Goal: Transaction & Acquisition: Register for event/course

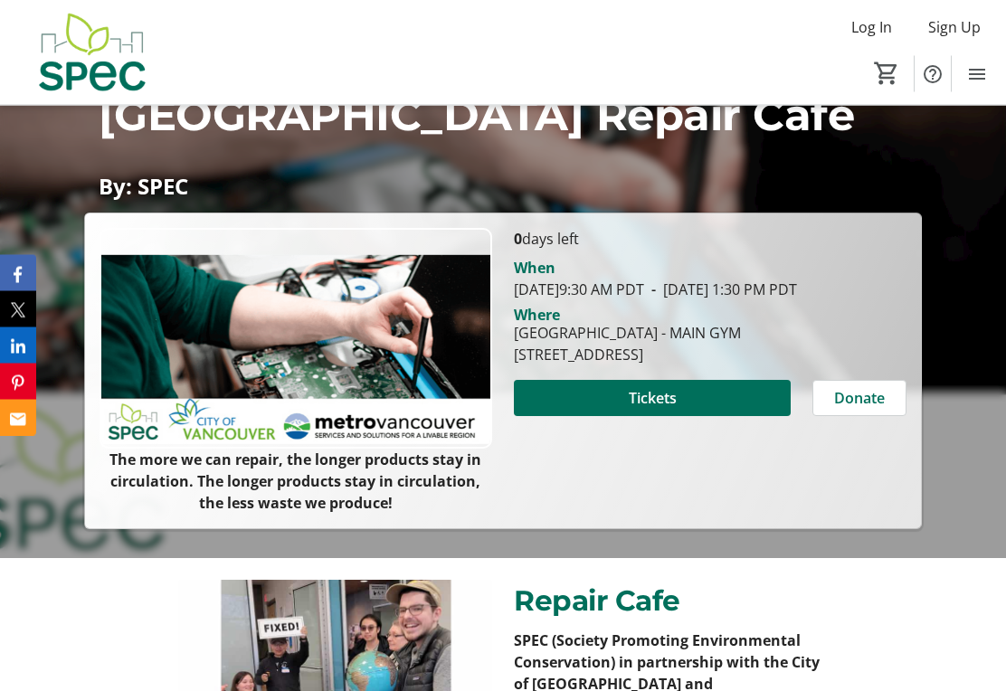
scroll to position [225, 0]
click at [673, 409] on span "Tickets" at bounding box center [653, 398] width 48 height 22
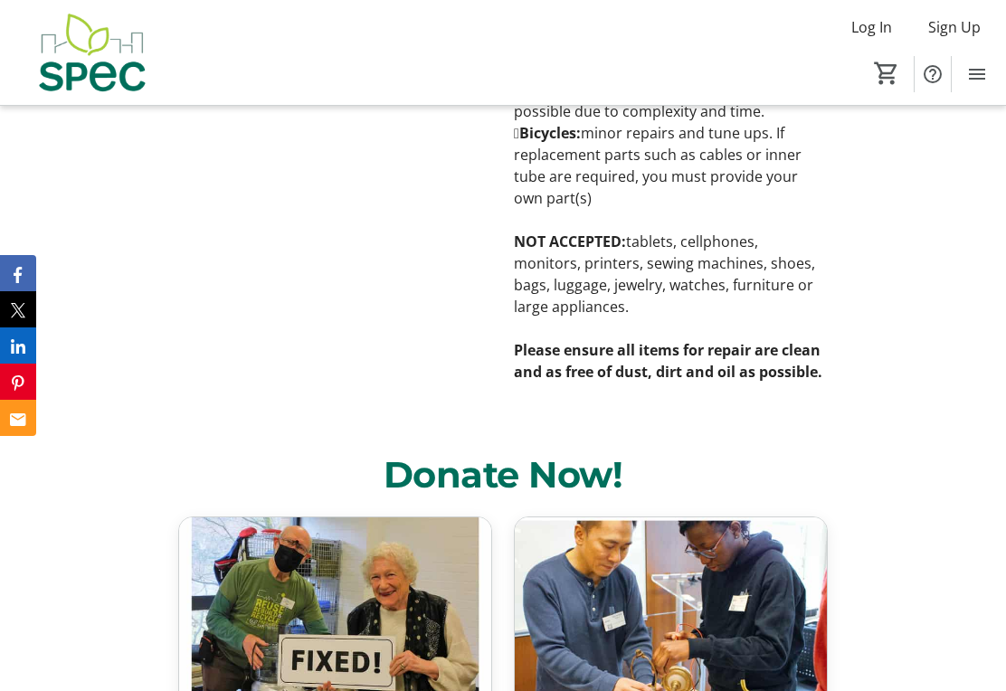
scroll to position [2338, 0]
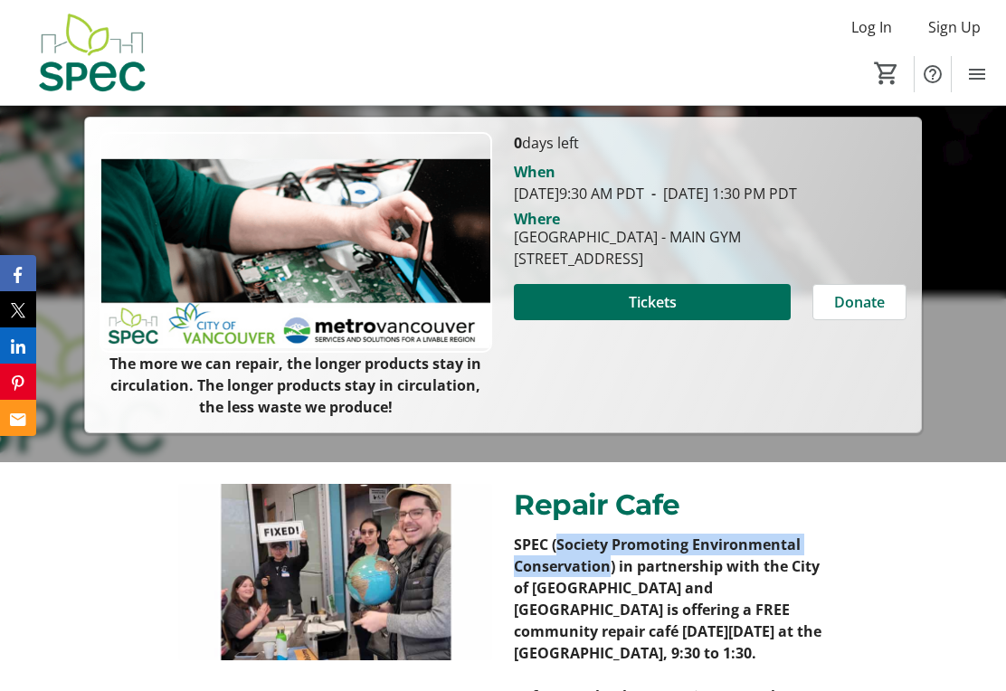
click at [680, 324] on span at bounding box center [652, 301] width 277 height 43
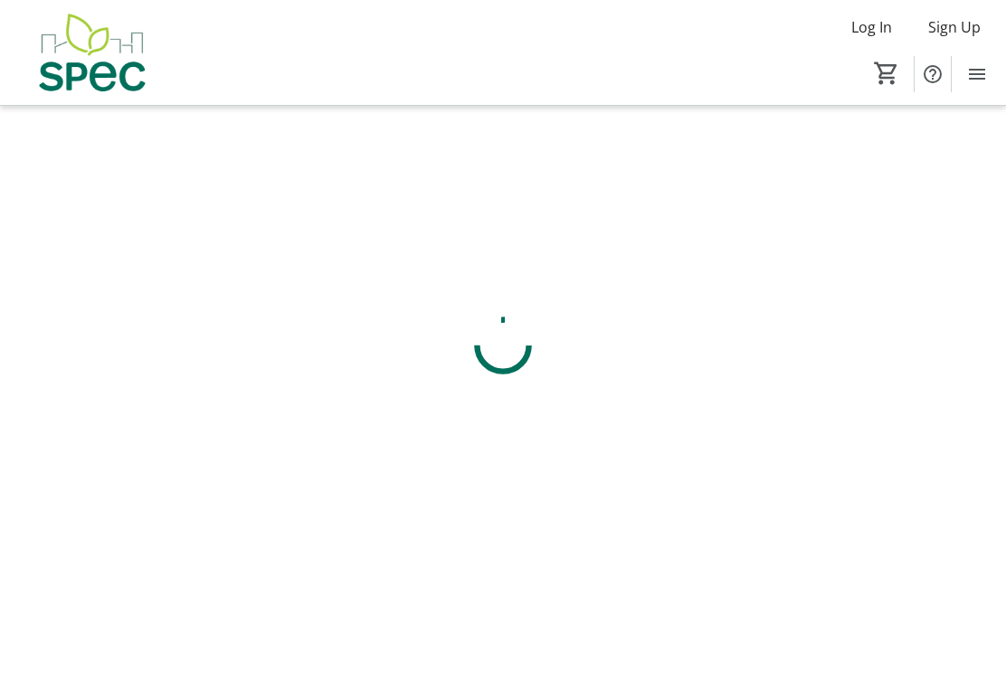
scroll to position [28, 0]
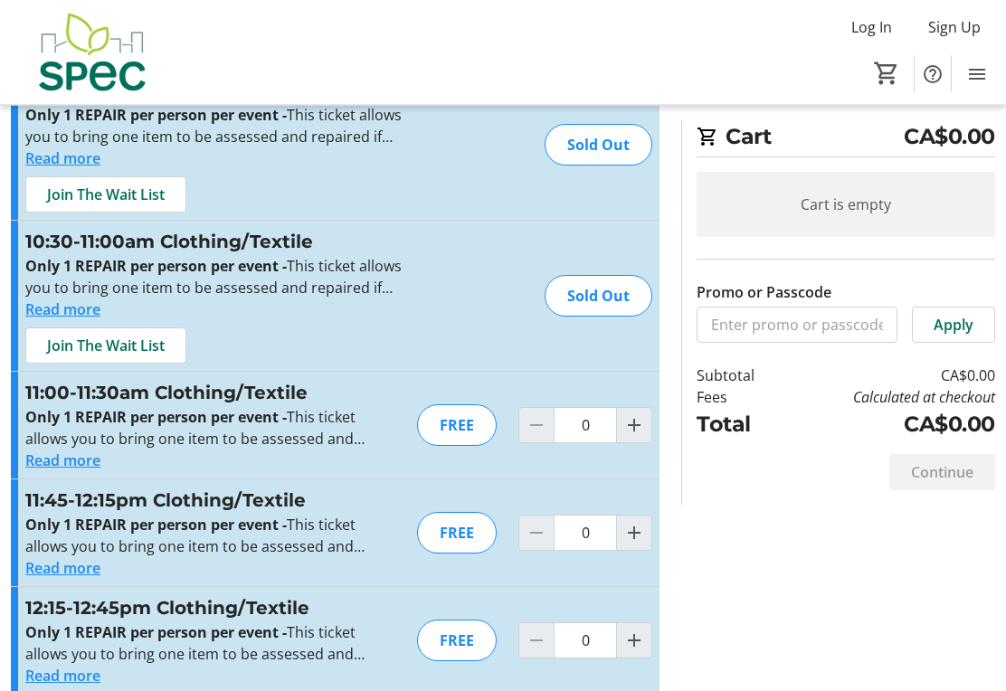
scroll to position [232, 0]
click at [645, 430] on mat-icon "Increment by one" at bounding box center [634, 425] width 22 height 22
type input "1"
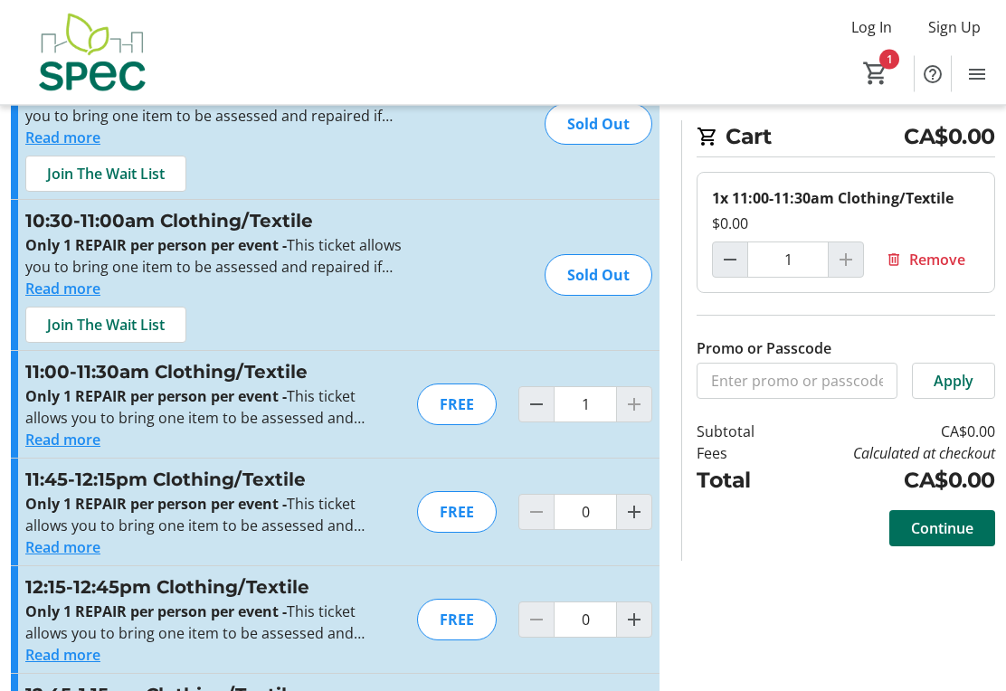
scroll to position [252, 0]
click at [947, 536] on span "Continue" at bounding box center [942, 528] width 62 height 22
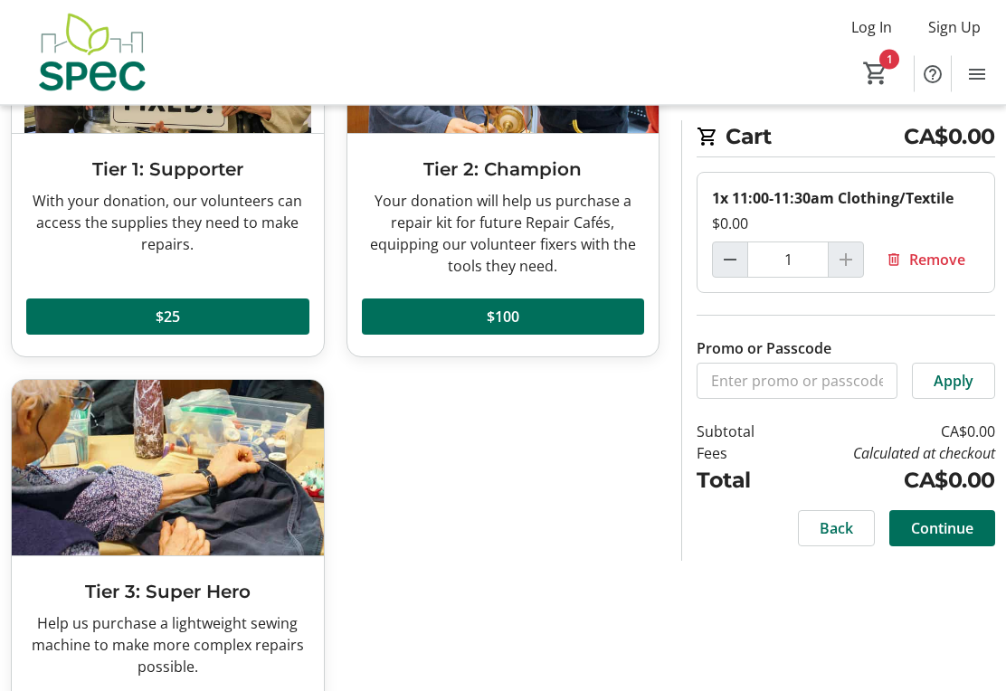
scroll to position [251, 0]
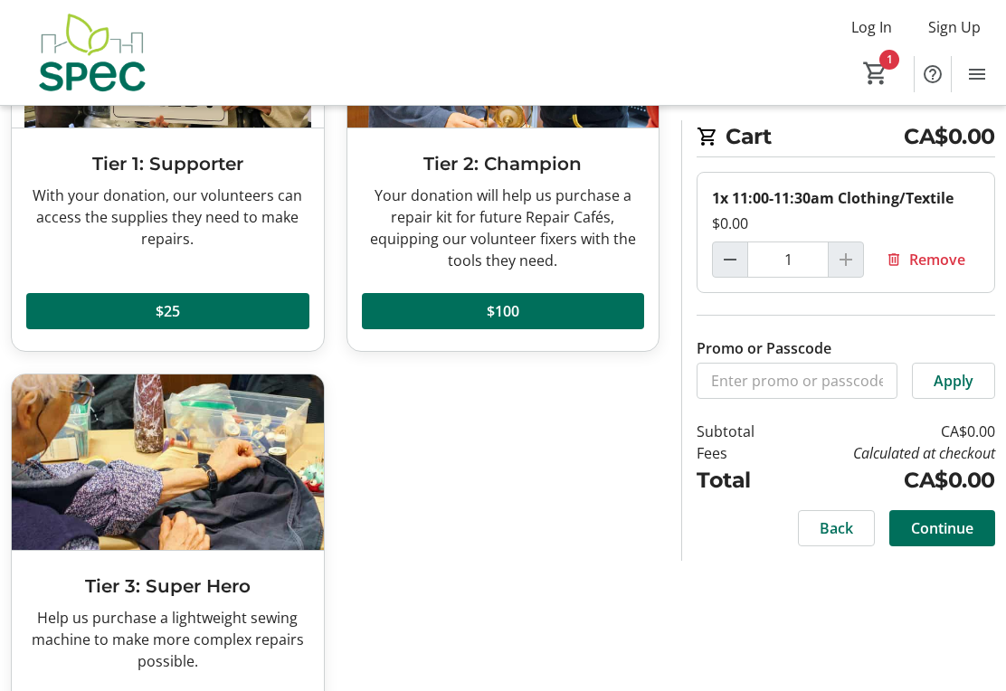
click at [942, 540] on span at bounding box center [942, 528] width 106 height 43
